Goal: Information Seeking & Learning: Get advice/opinions

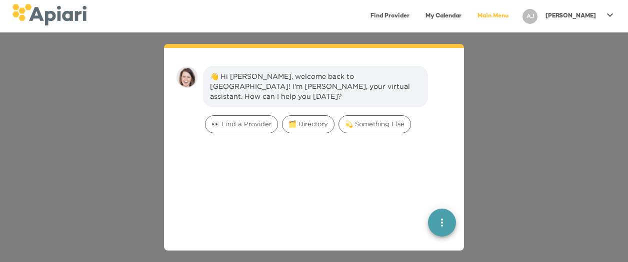
click at [404, 211] on div at bounding box center [314, 226] width 284 height 179
click at [515, 65] on div "👋 Hi Andy, welcome back to Apiari! I'm Amy, your virtual assistant. How can I h…" at bounding box center [314, 147] width 628 height 230
click at [541, 8] on div "AJ" at bounding box center [529, 16] width 23 height 23
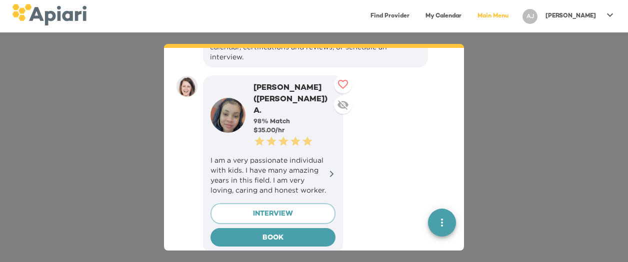
scroll to position [196, 0]
click at [318, 156] on p "I am a very passionate individual with kids. I have many amazing years in this …" at bounding box center [272, 176] width 125 height 40
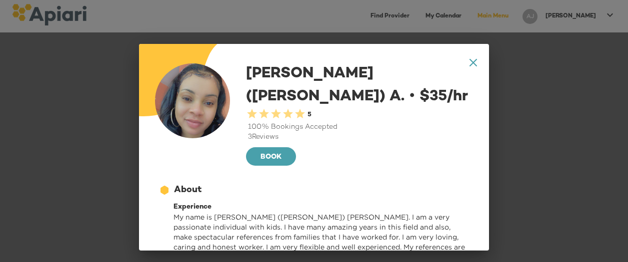
scroll to position [5, 0]
click at [316, 112] on div "0.5 Stars 1 Star 1.5 Stars 2 Stars 2.5 Stars 3 Stars 3.5 Stars 4 Stars 4.5 Star…" at bounding box center [359, 114] width 227 height 14
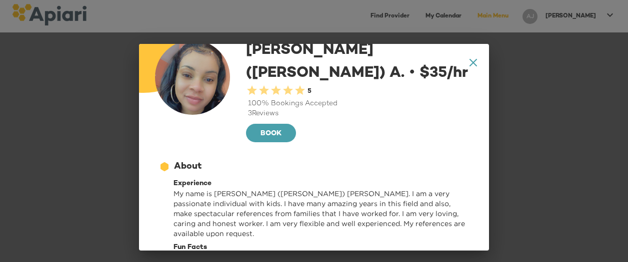
scroll to position [0, 0]
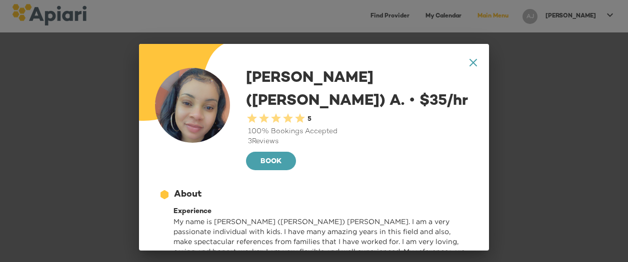
click at [469, 59] on icon "A1D20667-DBDC-461F-895E-AC602C3246CF Created with sketchtool." at bounding box center [472, 62] width 7 height 7
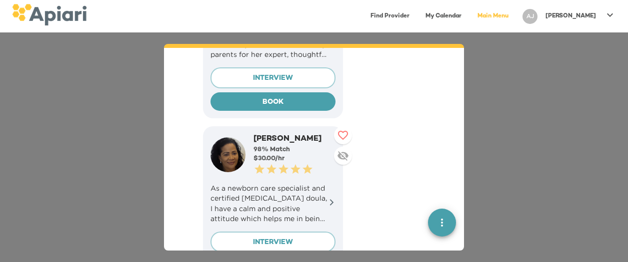
scroll to position [531, 0]
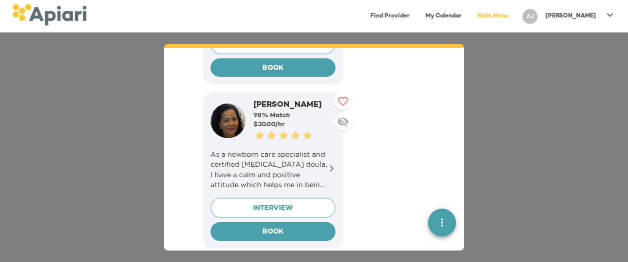
click at [329, 164] on icon at bounding box center [331, 167] width 7 height 7
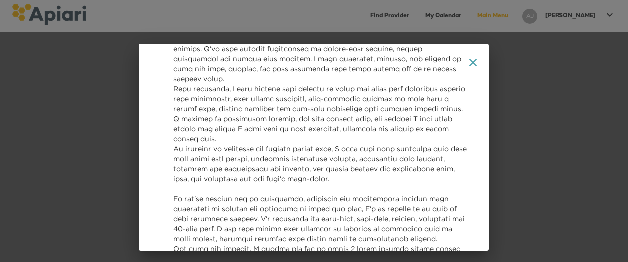
scroll to position [200, 0]
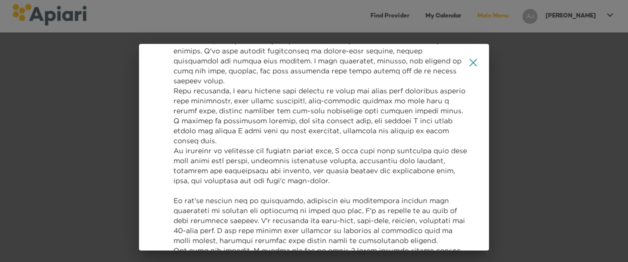
click at [469, 59] on icon "A1D20667-DBDC-461F-895E-AC602C3246CF Created with sketchtool." at bounding box center [472, 62] width 7 height 7
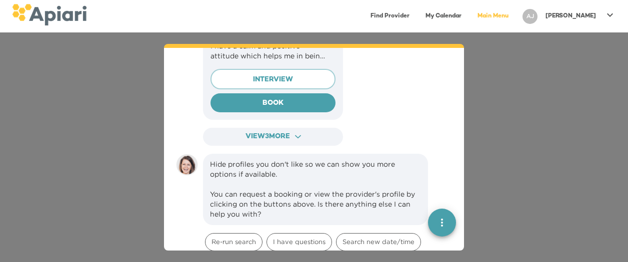
scroll to position [658, 0]
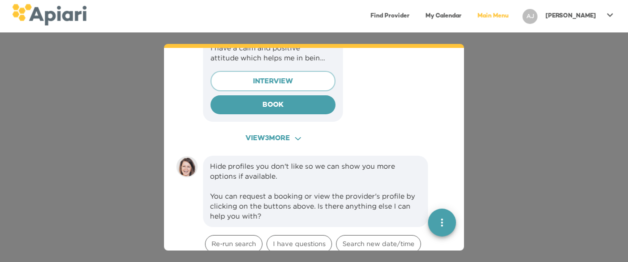
click at [313, 130] on button "View 3 more ACAF9A9D-F959-4453-8A96-698DF63F3F06 Created with sketchtool." at bounding box center [273, 139] width 140 height 18
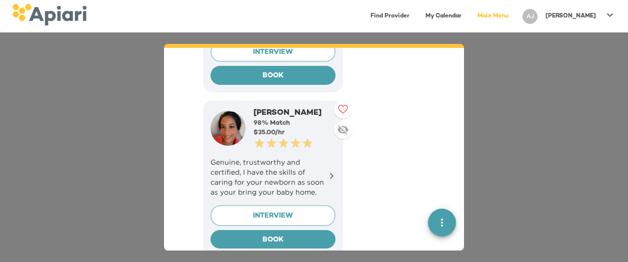
scroll to position [1184, 0]
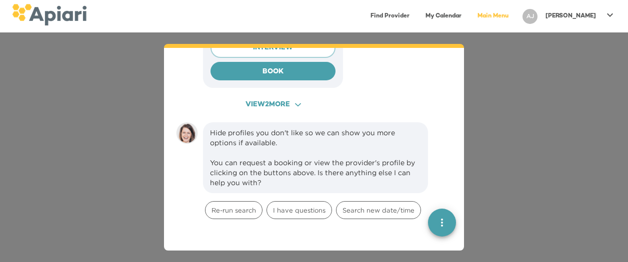
click at [289, 96] on button "View 2 more ACAF9A9D-F959-4453-8A96-698DF63F3F06 Created with sketchtool." at bounding box center [273, 105] width 140 height 18
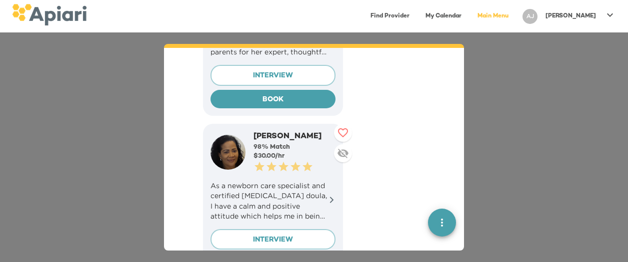
scroll to position [500, 0]
click at [325, 180] on p "As a newborn care specialist and certified [MEDICAL_DATA] doula, I have a calm …" at bounding box center [272, 200] width 125 height 40
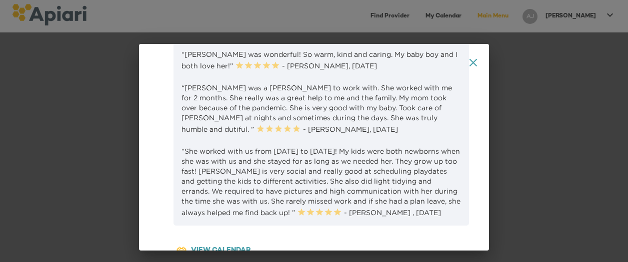
scroll to position [694, 0]
click at [191, 49] on div "12686743-09FA-4EEB-95D2-F2C0DBB3467E Created with sketchtool. Reviews “[PERSON_…" at bounding box center [314, 124] width 318 height 211
click at [191, 36] on div "Reviews" at bounding box center [191, 29] width 34 height 13
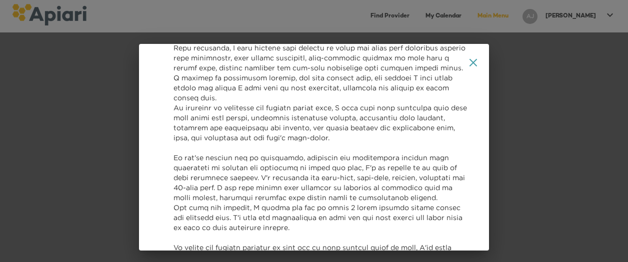
scroll to position [152, 0]
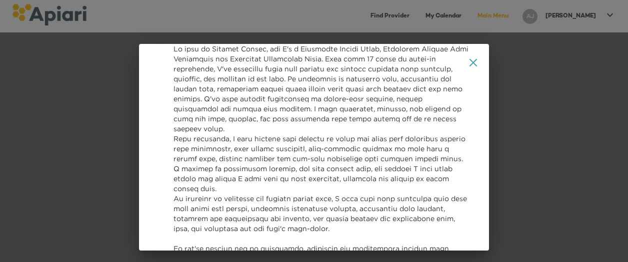
click at [469, 60] on icon "A1D20667-DBDC-461F-895E-AC602C3246CF Created with sketchtool." at bounding box center [472, 62] width 7 height 7
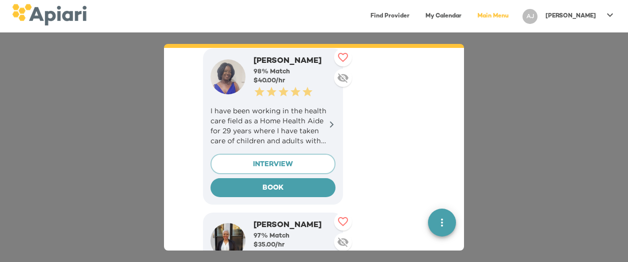
scroll to position [1239, 0]
